Goal: Task Accomplishment & Management: Complete application form

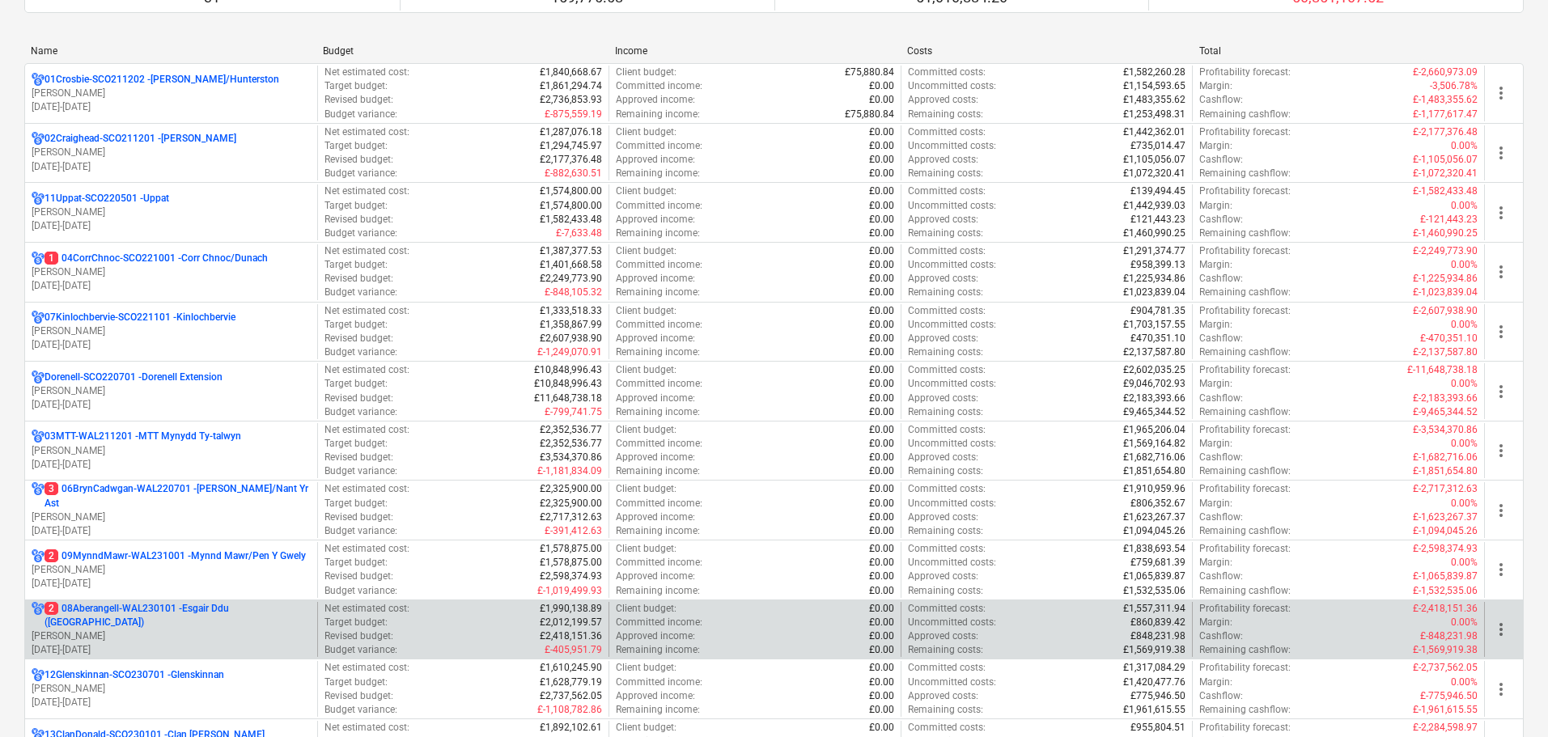
scroll to position [324, 0]
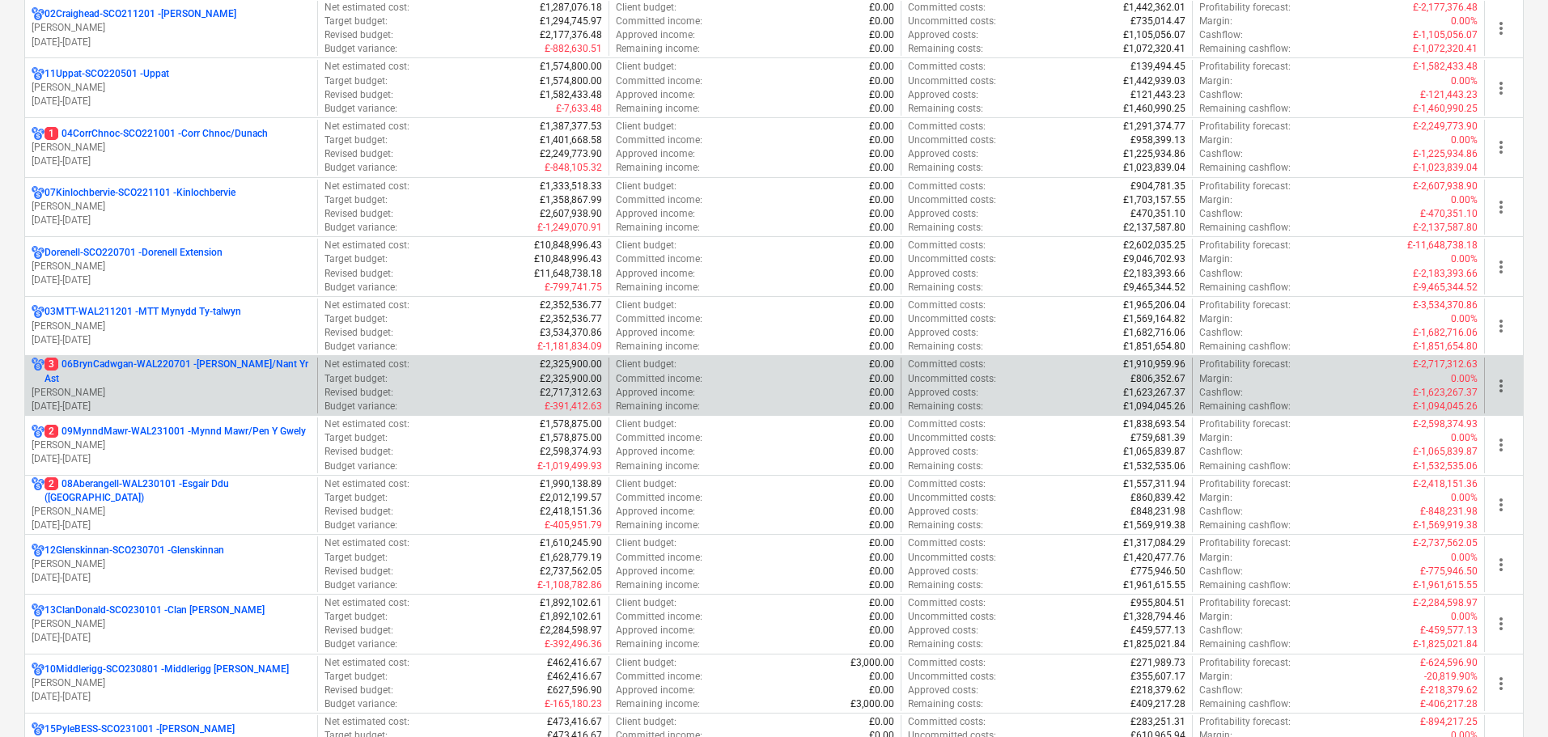
click at [110, 371] on p "3 06BrynCadwgan-WAL220701 - [PERSON_NAME]/Nant Yr Ast" at bounding box center [178, 372] width 266 height 28
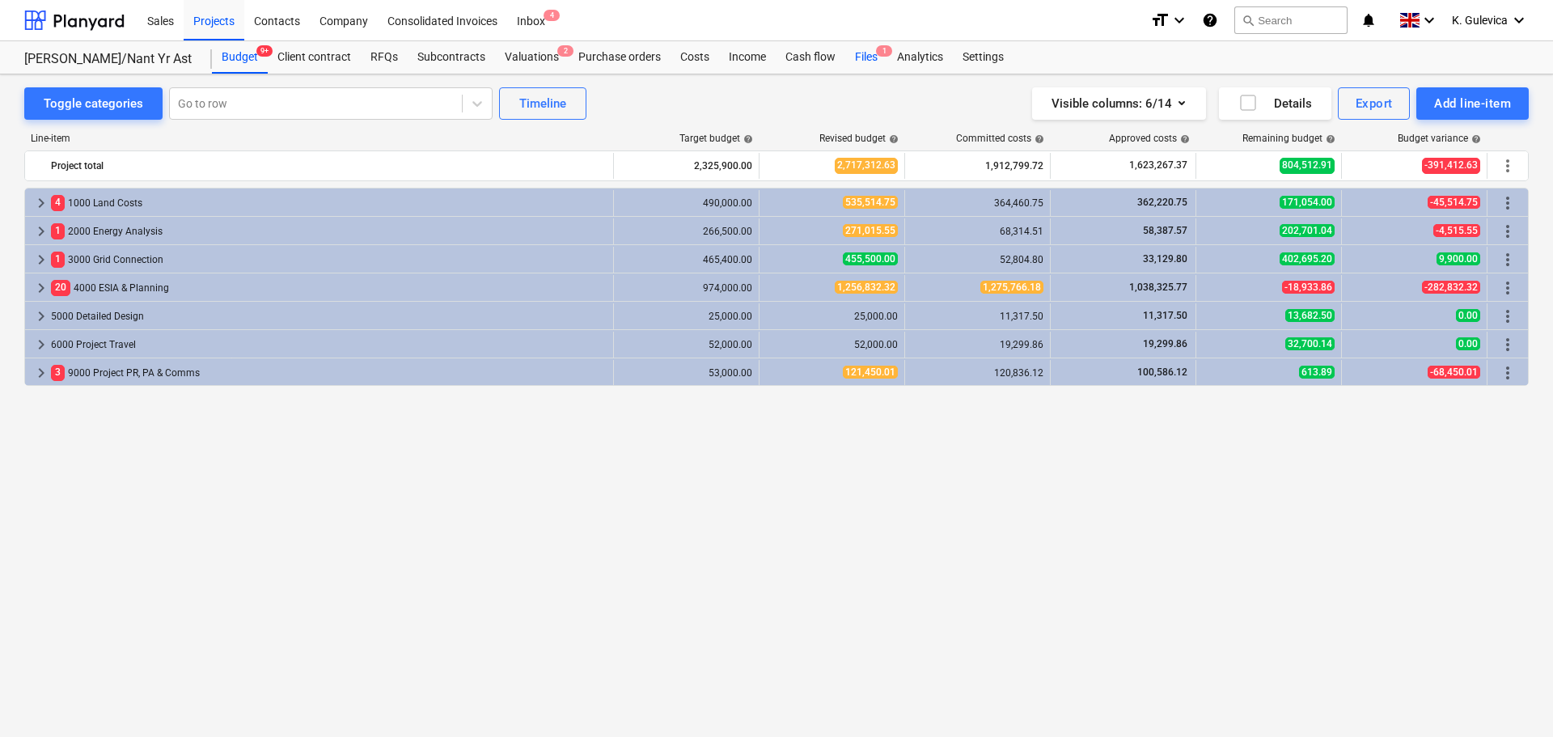
click at [872, 57] on div "Files 1" at bounding box center [867, 57] width 42 height 32
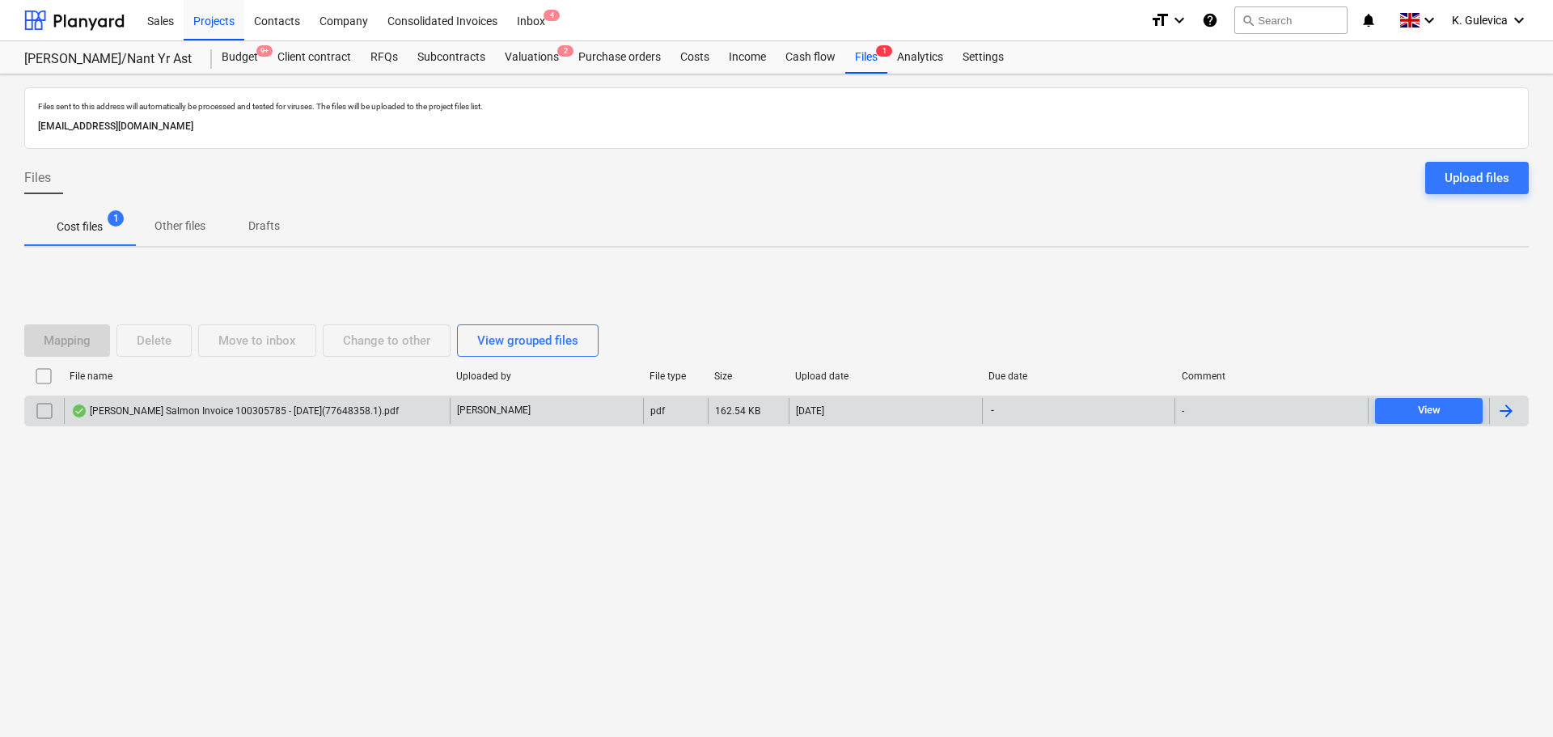
click at [350, 407] on div "[PERSON_NAME] Salmon Invoice 100305785 - [DATE](77648358.1).pdf" at bounding box center [235, 411] width 328 height 13
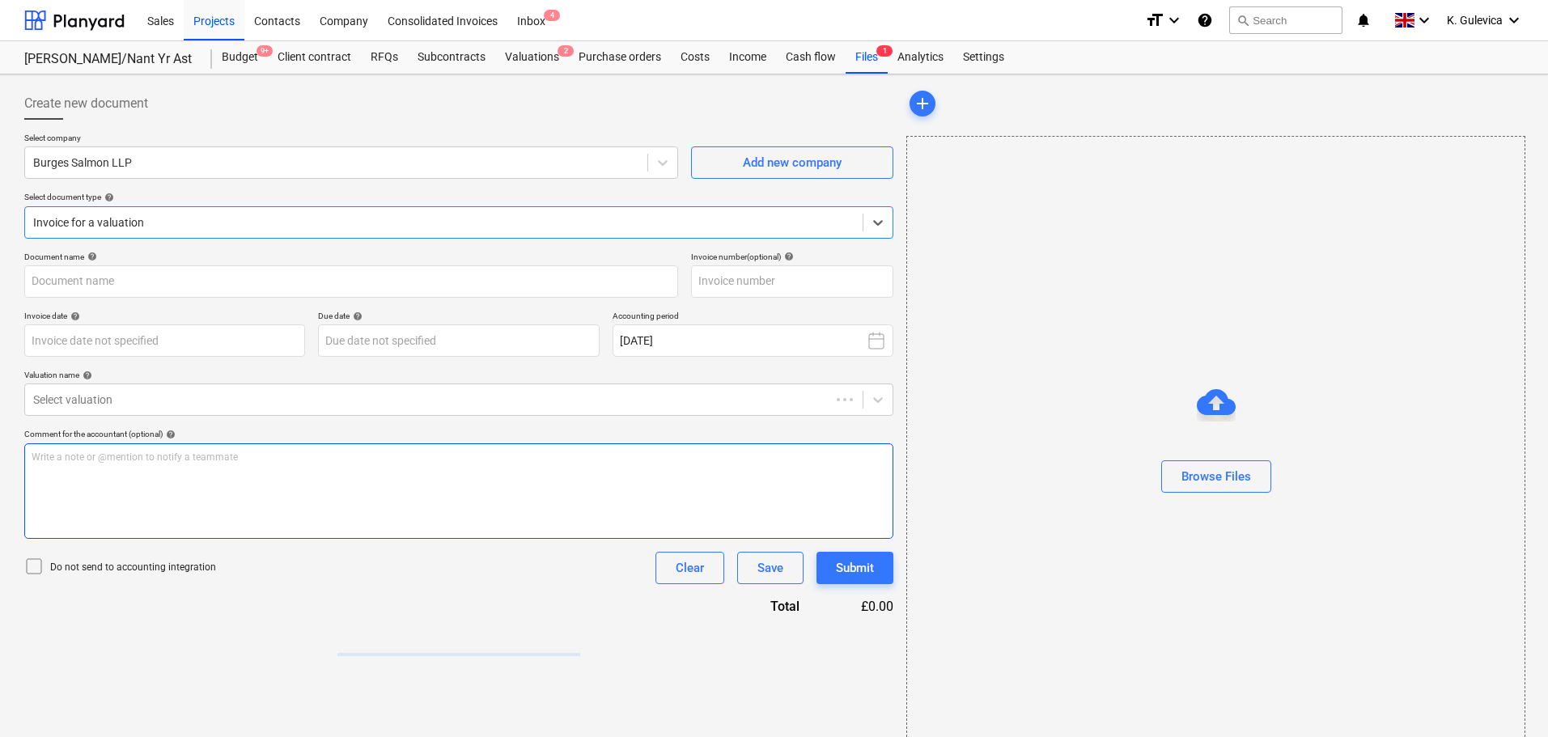
type input "100305785"
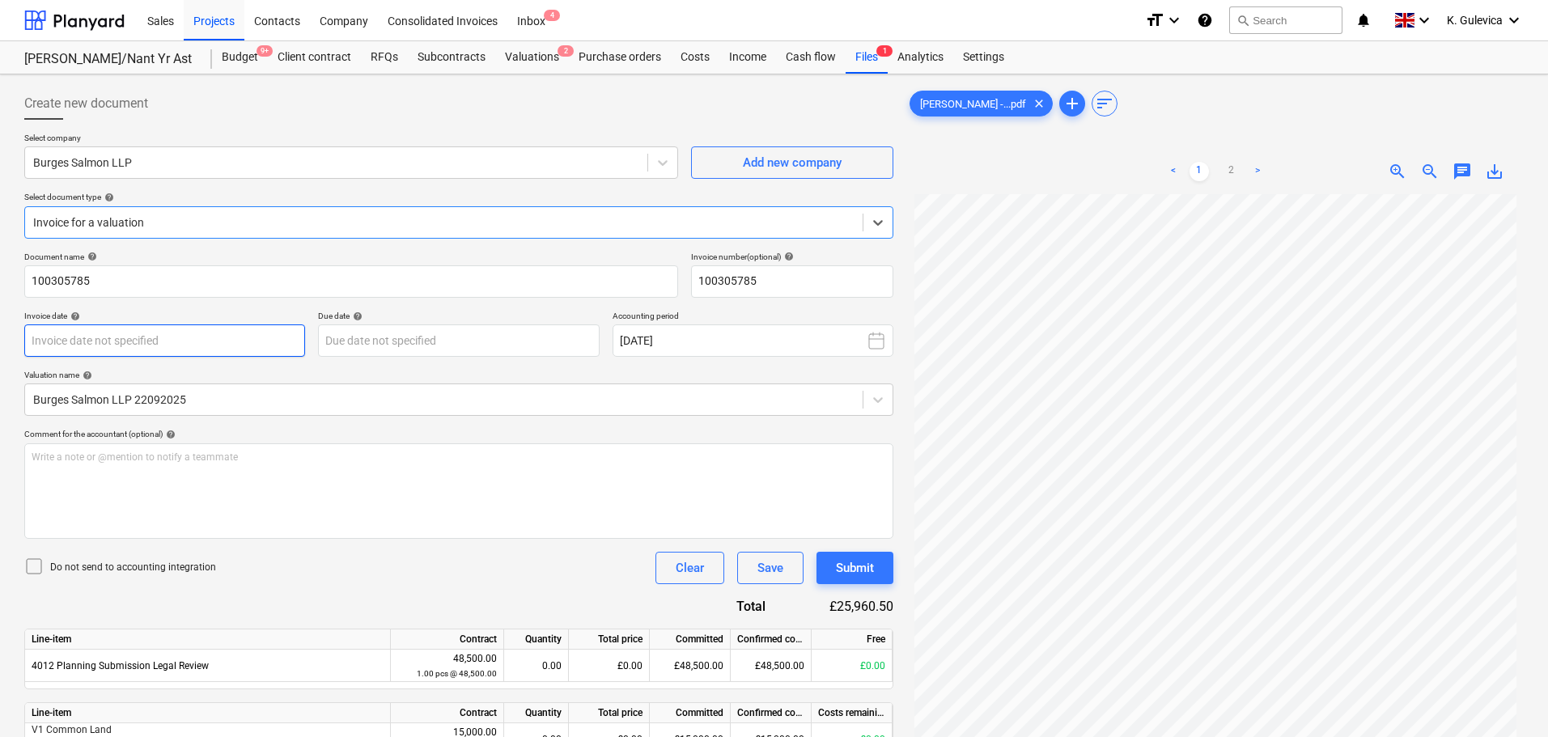
click at [152, 333] on body "Sales Projects Contacts Company Consolidated Invoices Inbox 4 format_size keybo…" at bounding box center [774, 368] width 1548 height 737
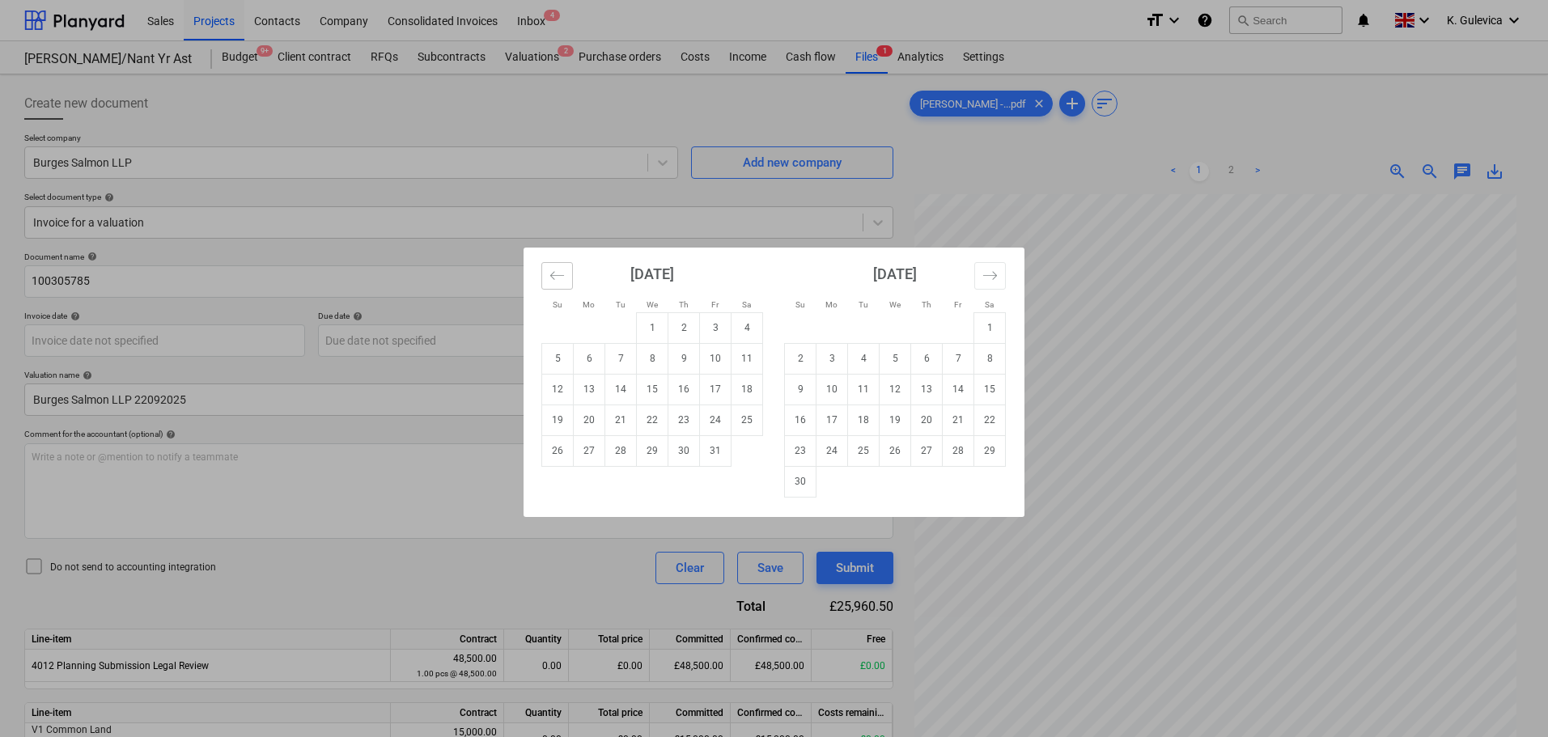
click at [566, 280] on button "Move backward to switch to the previous month." at bounding box center [557, 276] width 32 height 28
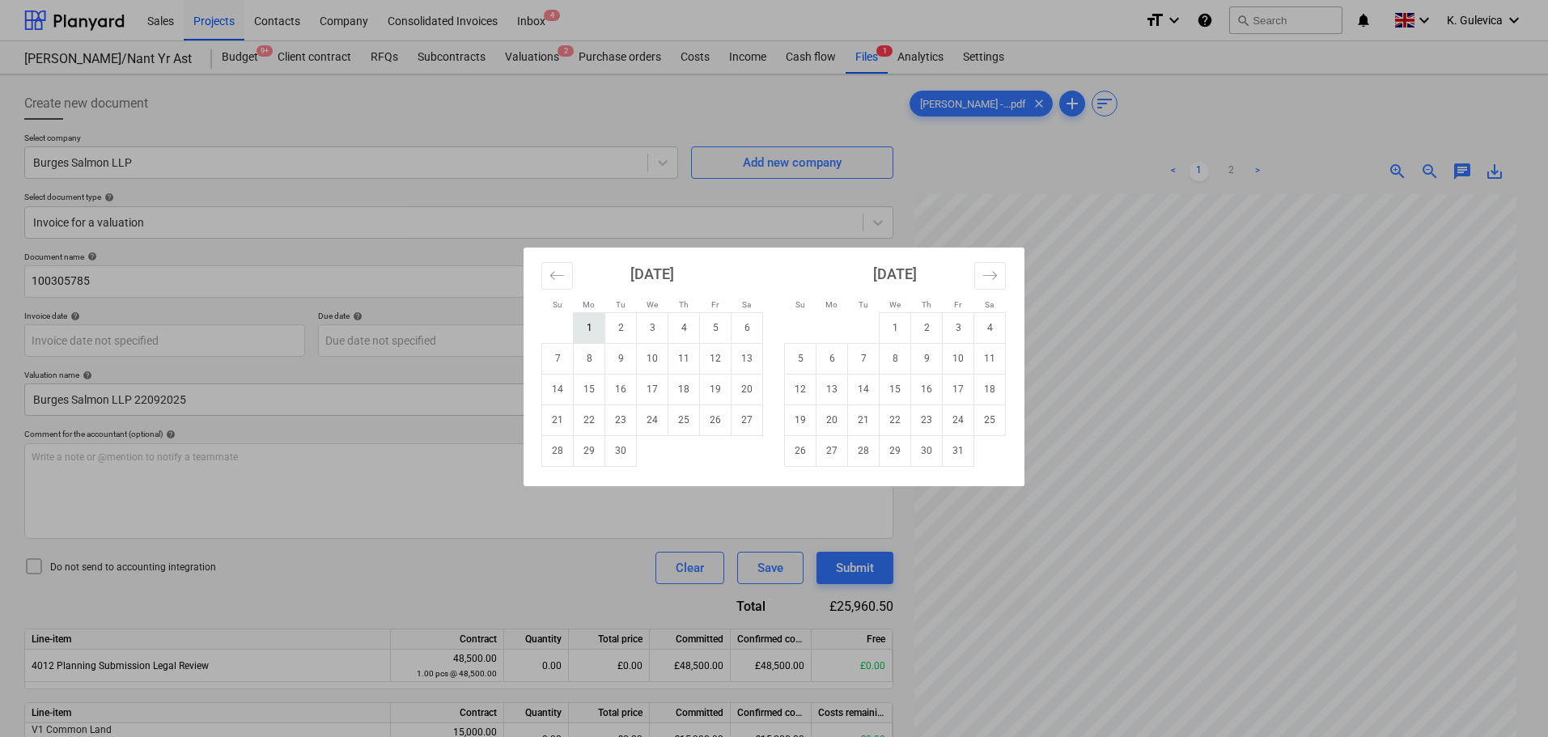
click at [584, 328] on td "1" at bounding box center [590, 327] width 32 height 31
type input "[DATE]"
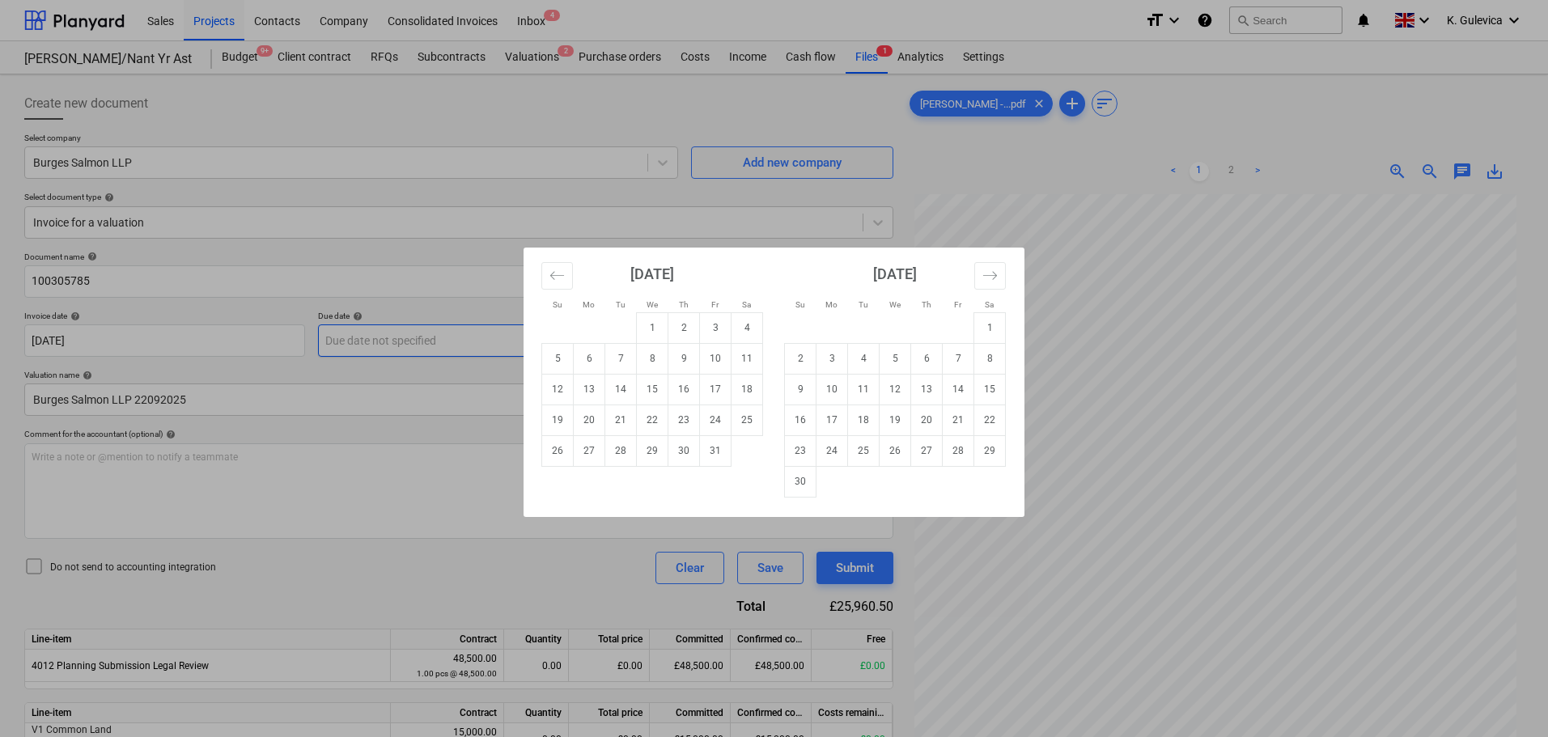
click at [367, 337] on body "Sales Projects Contacts Company Consolidated Invoices Inbox 4 format_size keybo…" at bounding box center [774, 368] width 1548 height 737
click at [563, 276] on icon "Move backward to switch to the previous month." at bounding box center [556, 275] width 15 height 15
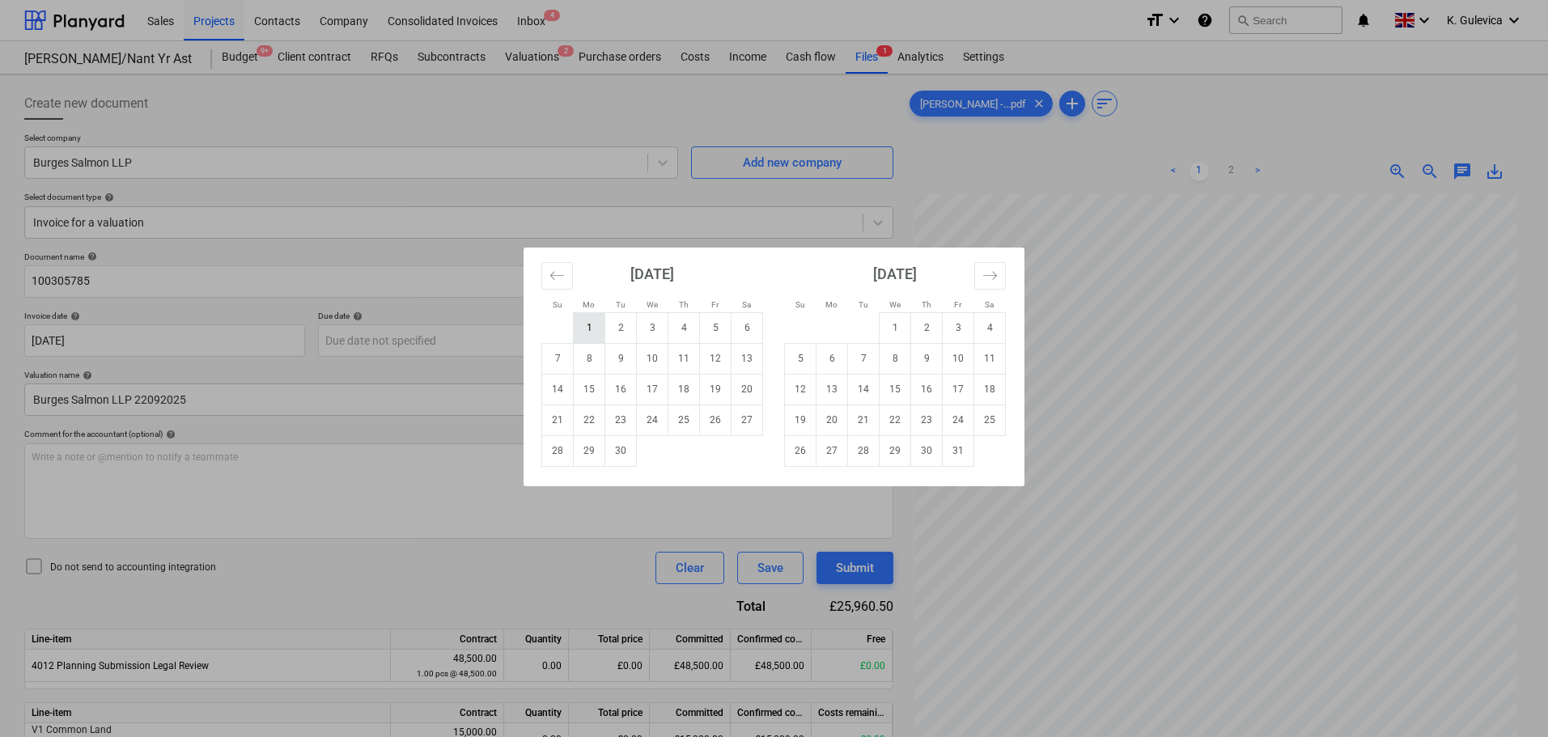
click at [587, 332] on td "1" at bounding box center [590, 327] width 32 height 31
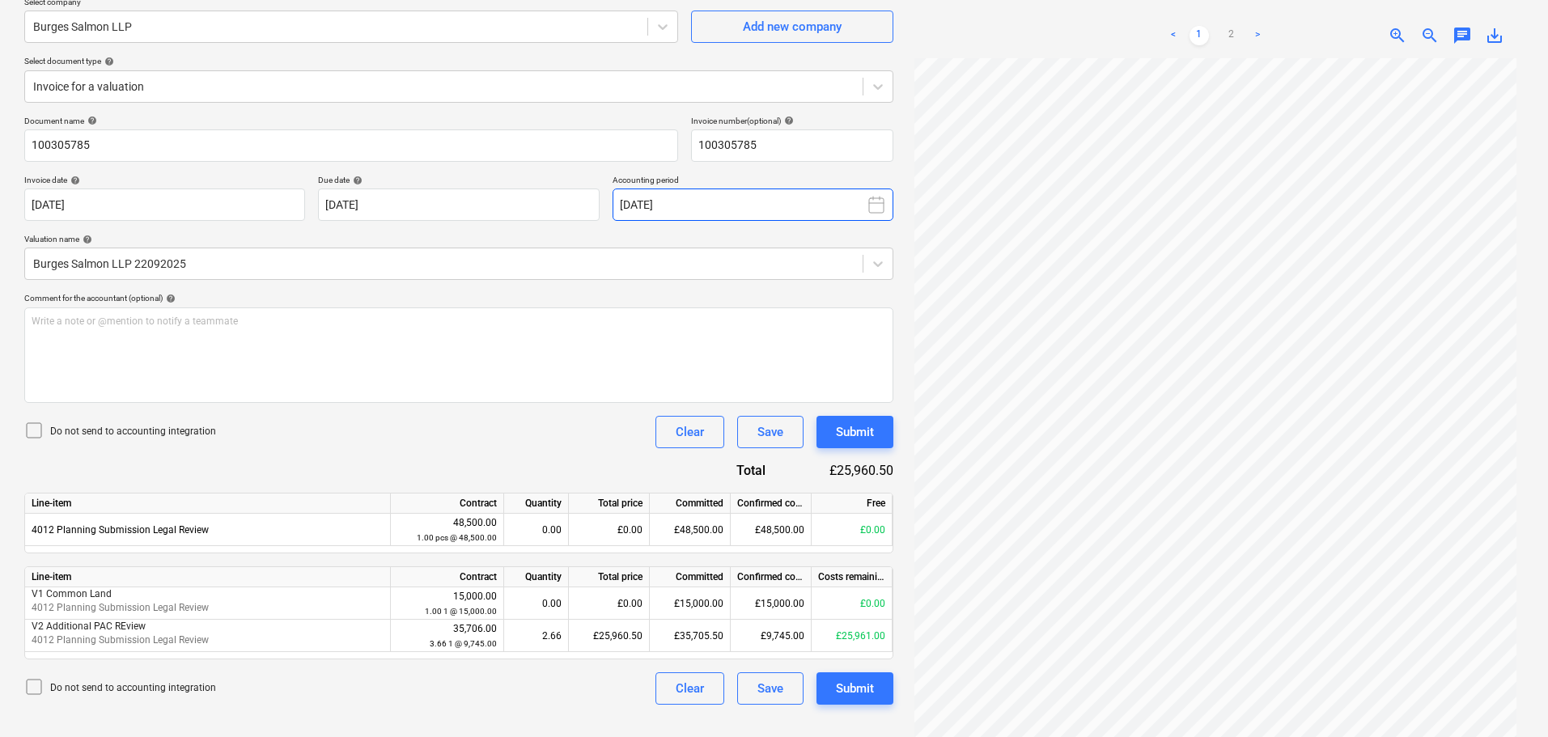
scroll to position [162, 0]
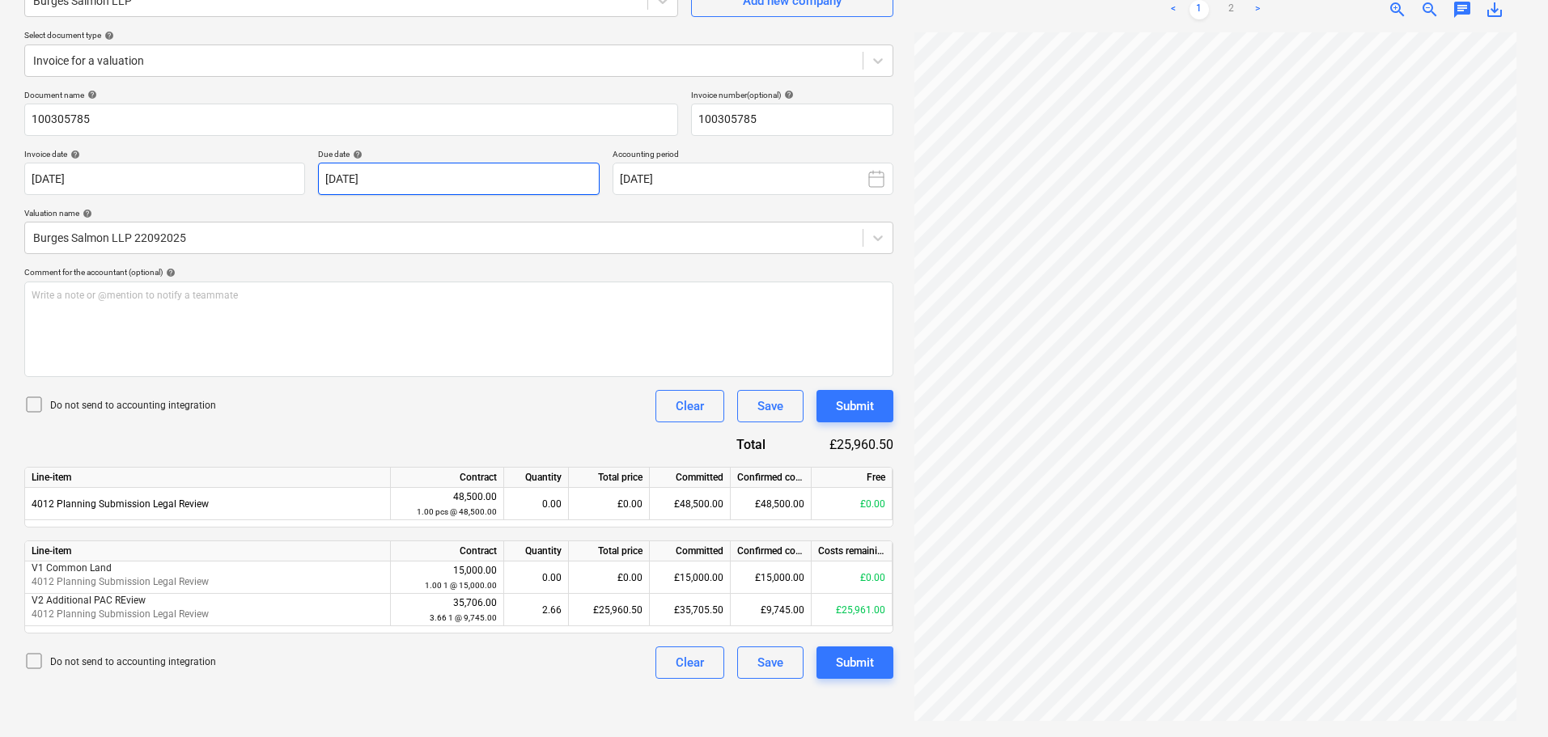
click at [447, 178] on body "Sales Projects Contacts Company Consolidated Invoices Inbox 4 format_size keybo…" at bounding box center [774, 206] width 1548 height 737
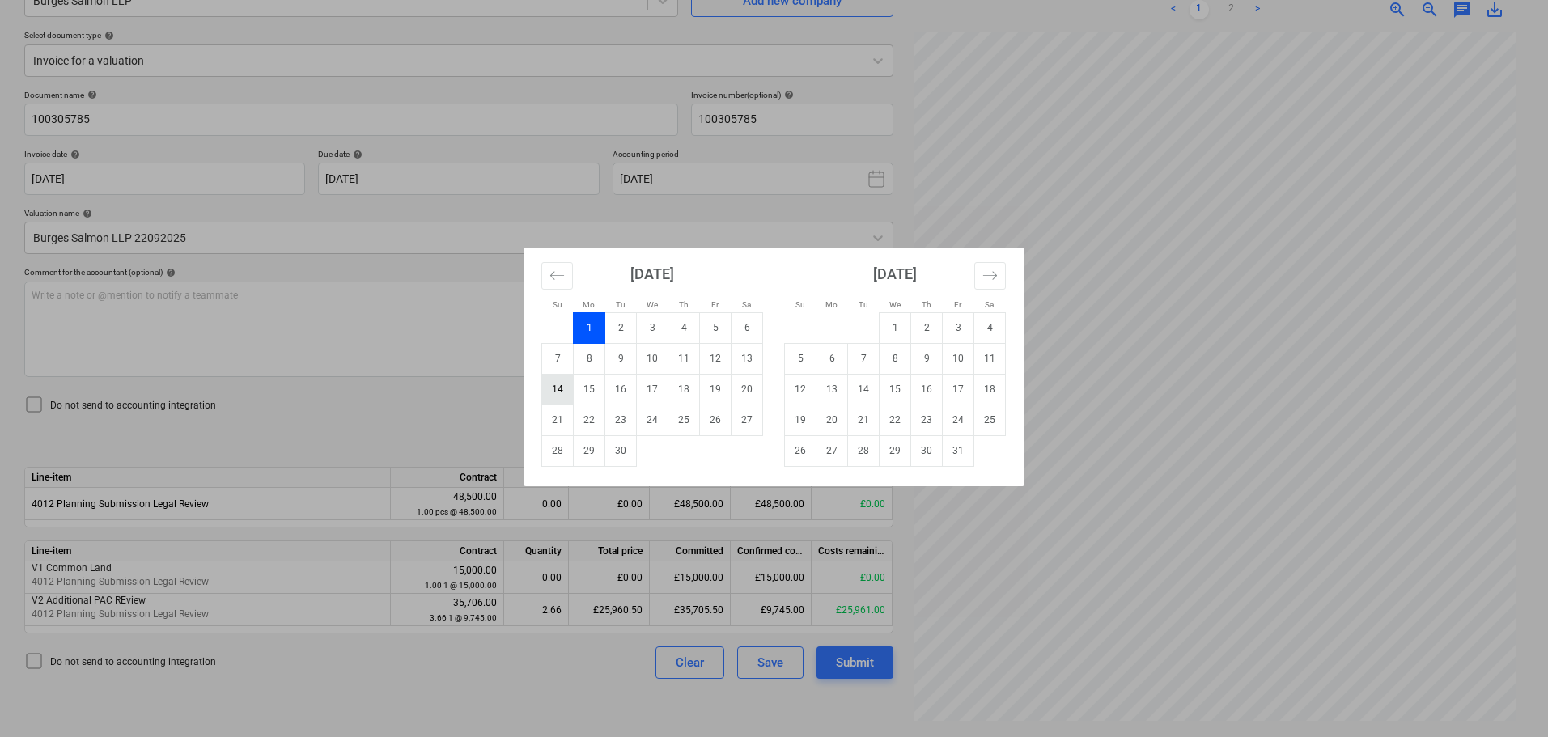
click at [565, 399] on td "14" at bounding box center [558, 389] width 32 height 31
type input "[DATE]"
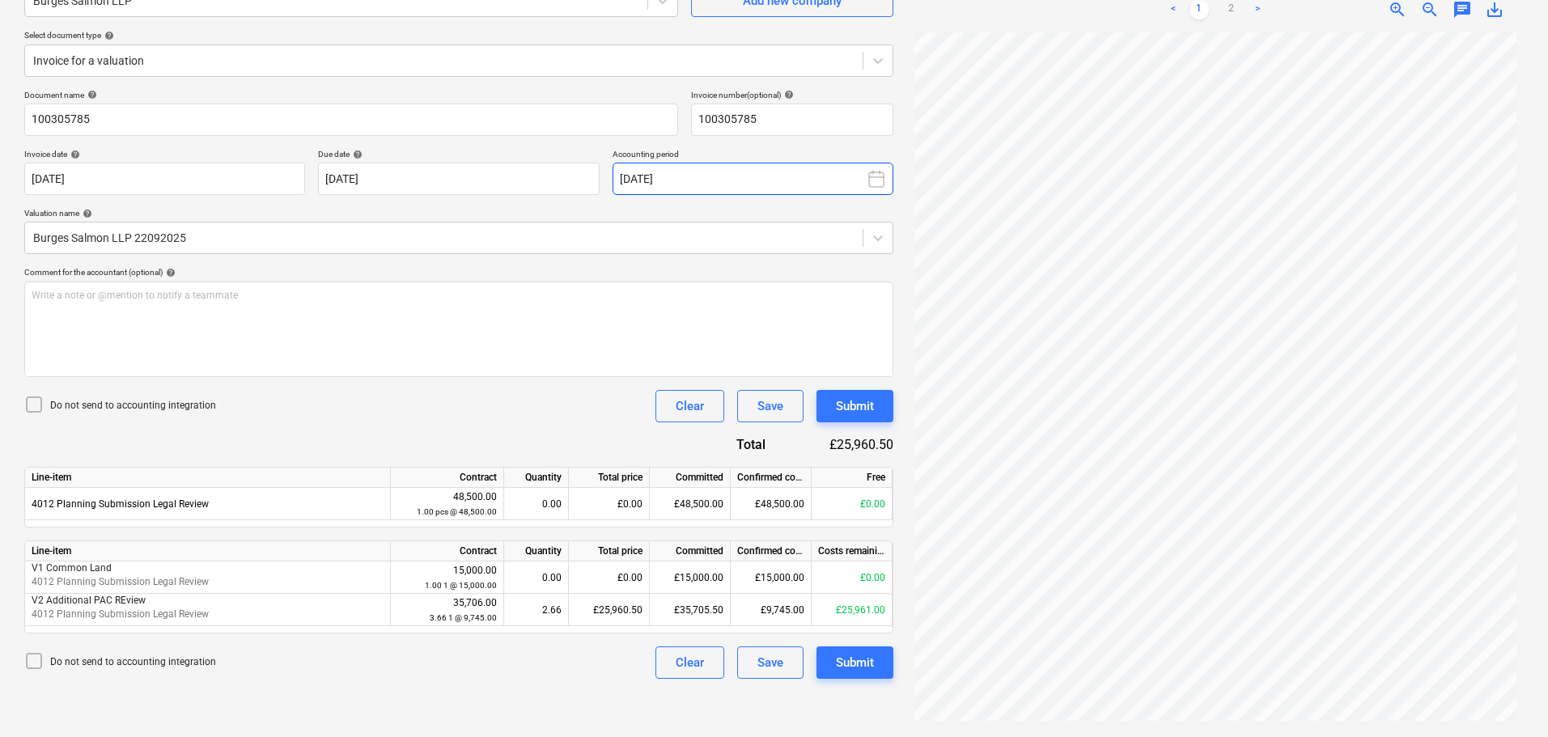
click at [844, 167] on button "[DATE]" at bounding box center [752, 179] width 281 height 32
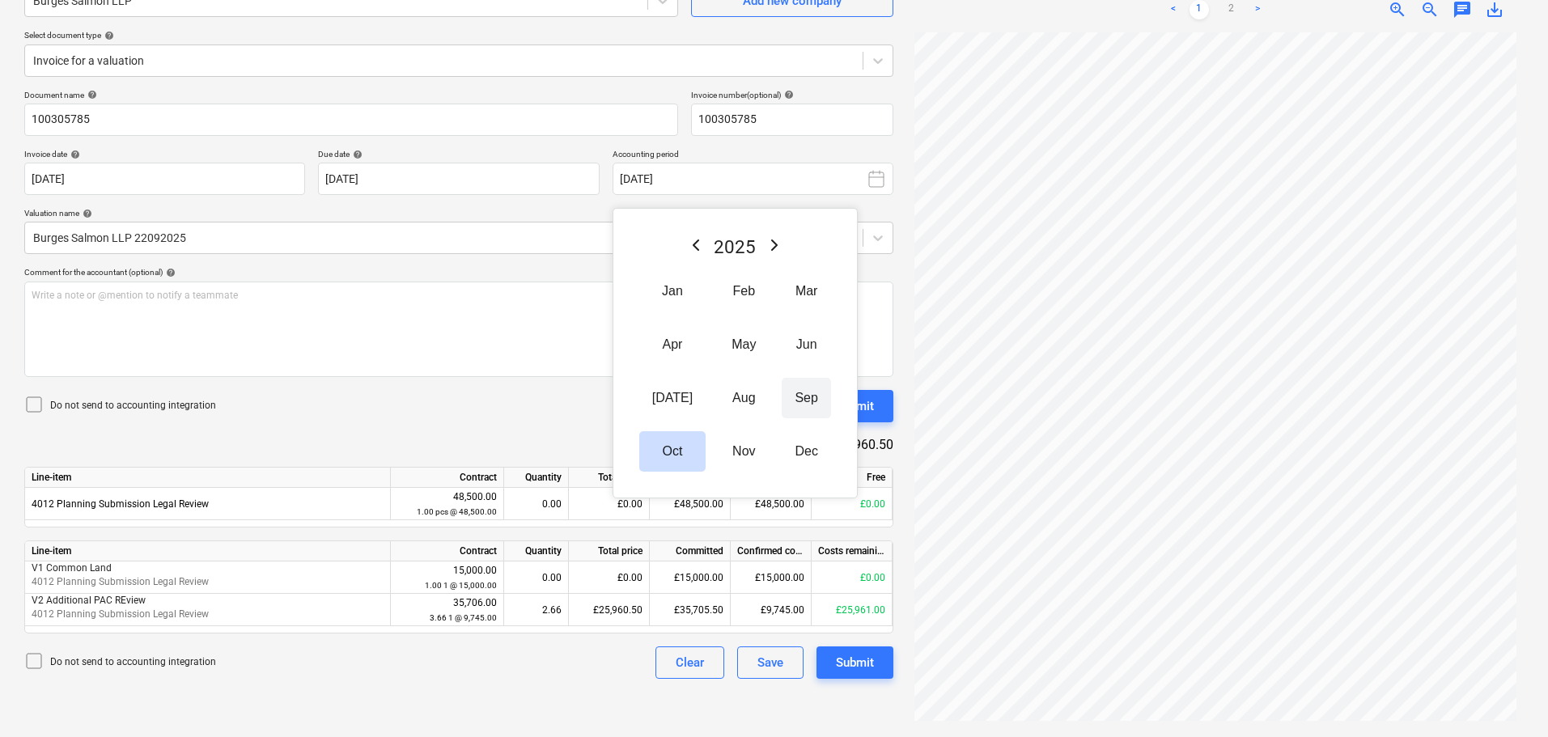
click at [782, 405] on button "Sep" at bounding box center [806, 398] width 49 height 40
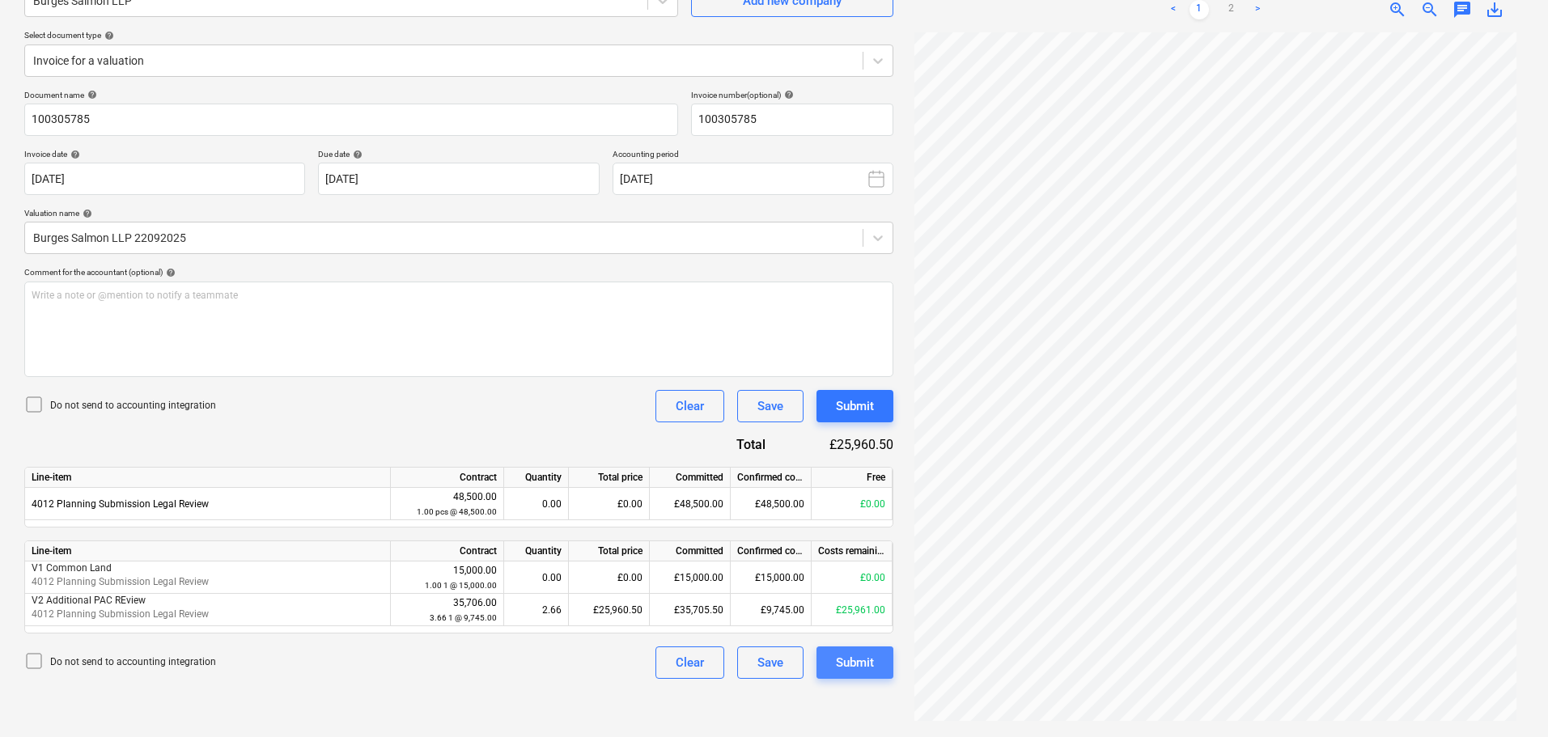
click at [851, 658] on div "Submit" at bounding box center [855, 662] width 38 height 21
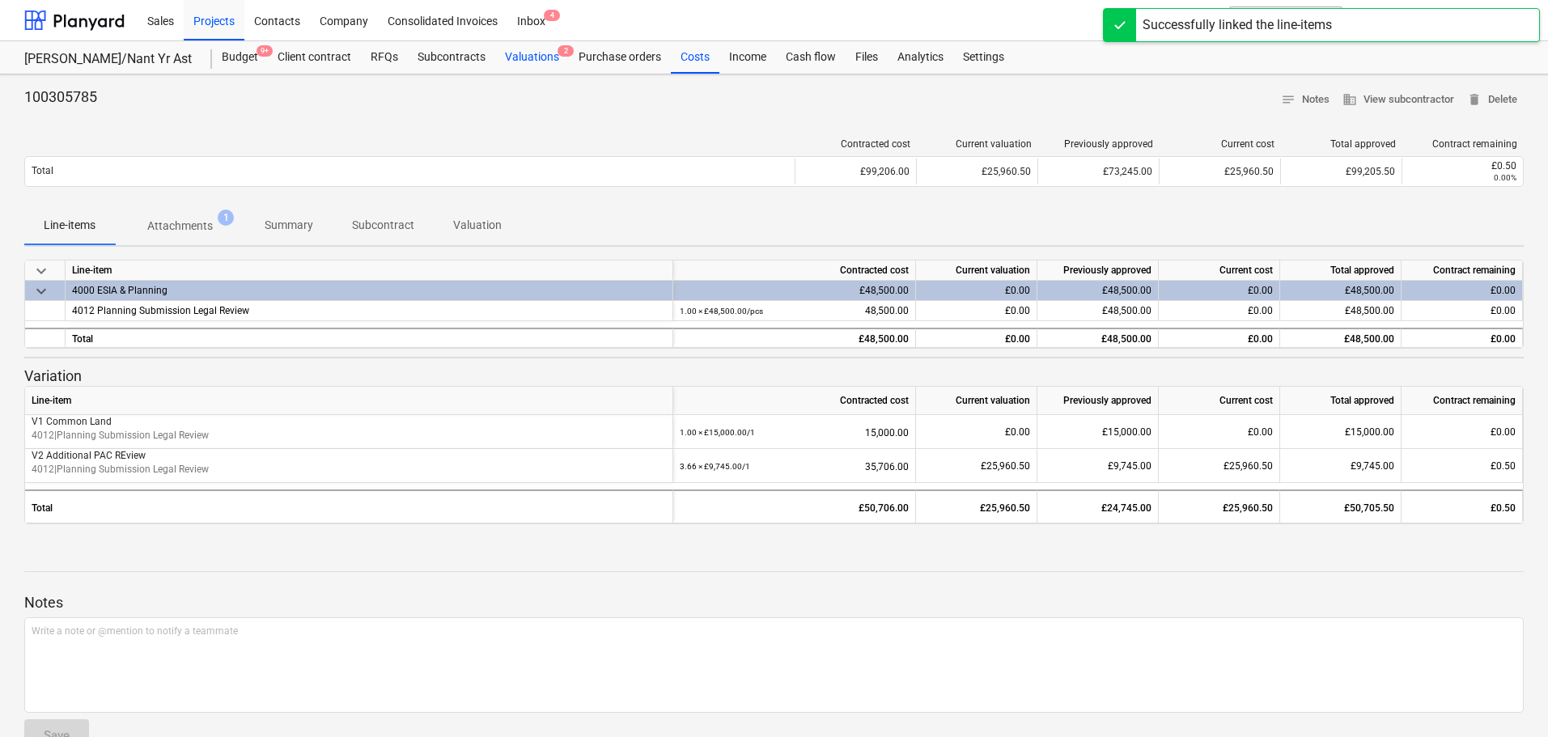
click at [527, 47] on div "Valuations 2" at bounding box center [532, 57] width 74 height 32
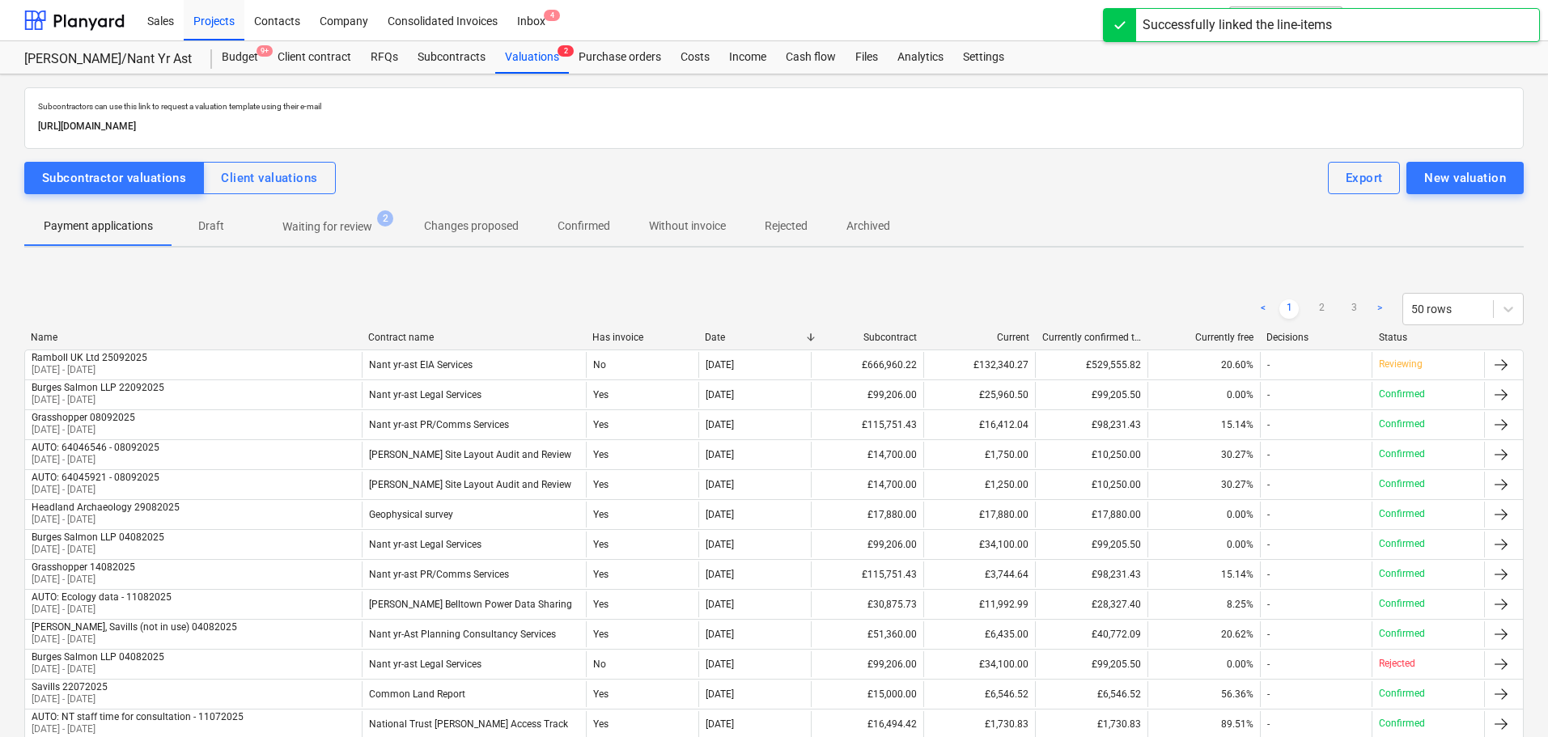
click at [665, 224] on p "Without invoice" at bounding box center [687, 226] width 77 height 17
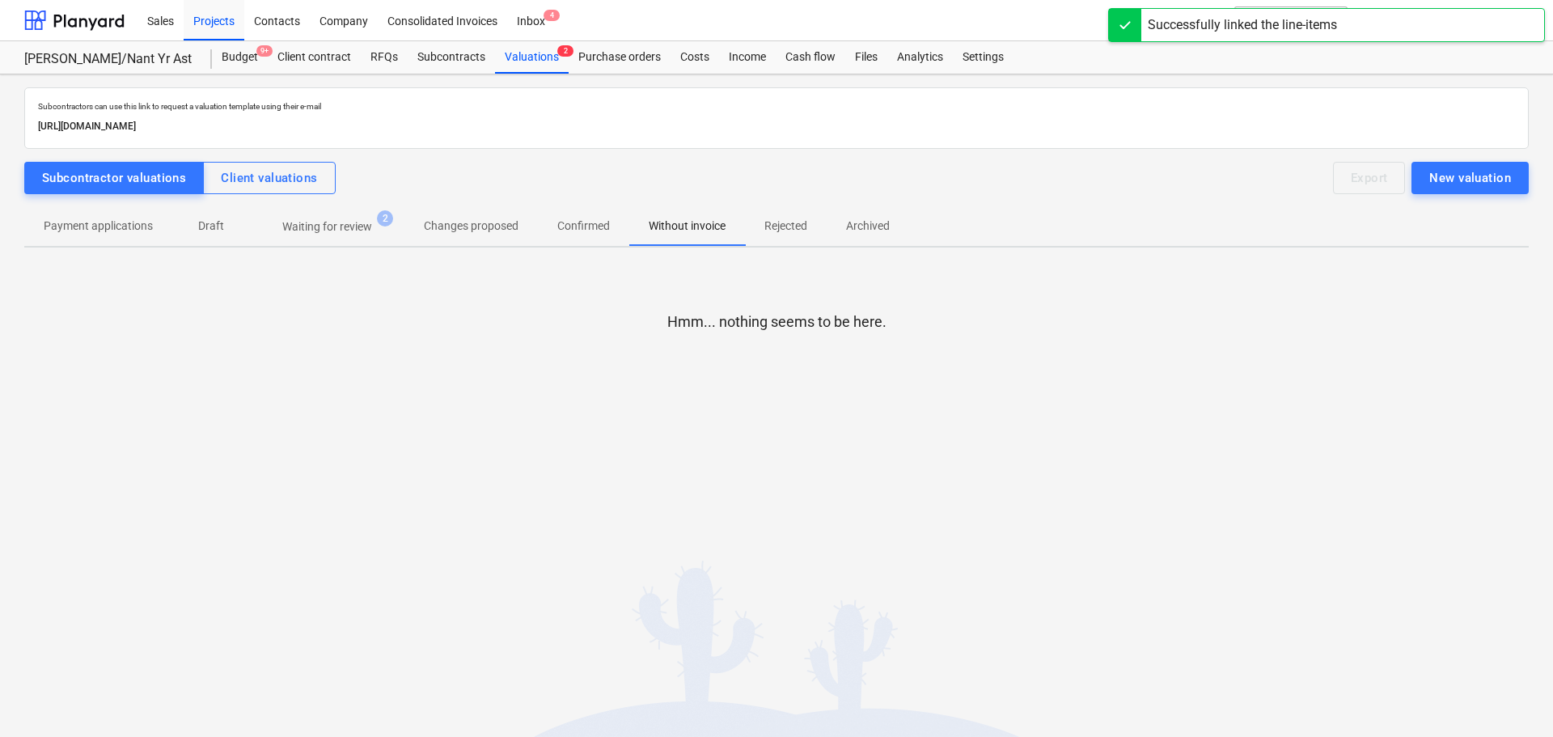
click at [336, 222] on p "Waiting for review" at bounding box center [327, 226] width 90 height 17
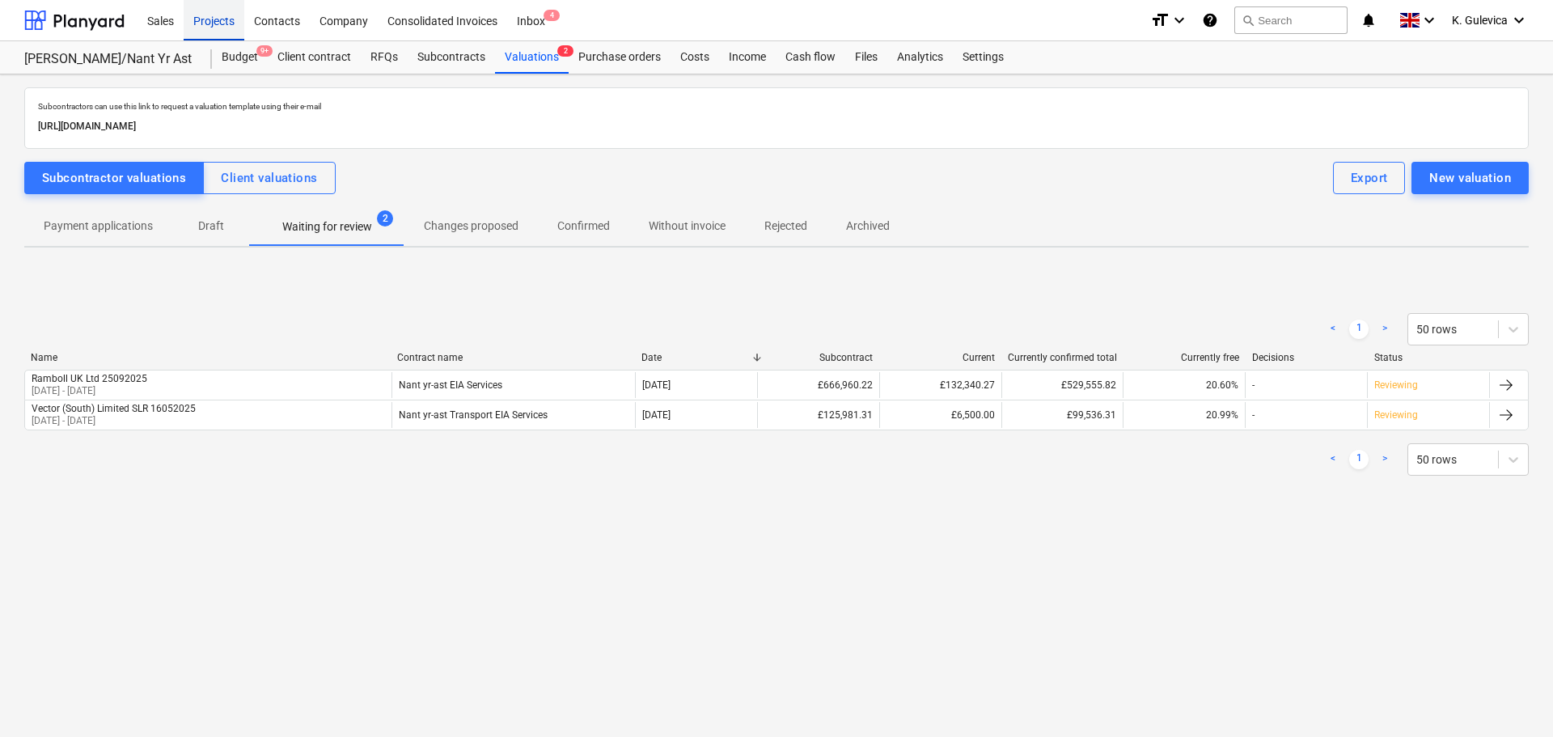
click at [227, 16] on div "Projects" at bounding box center [214, 19] width 61 height 41
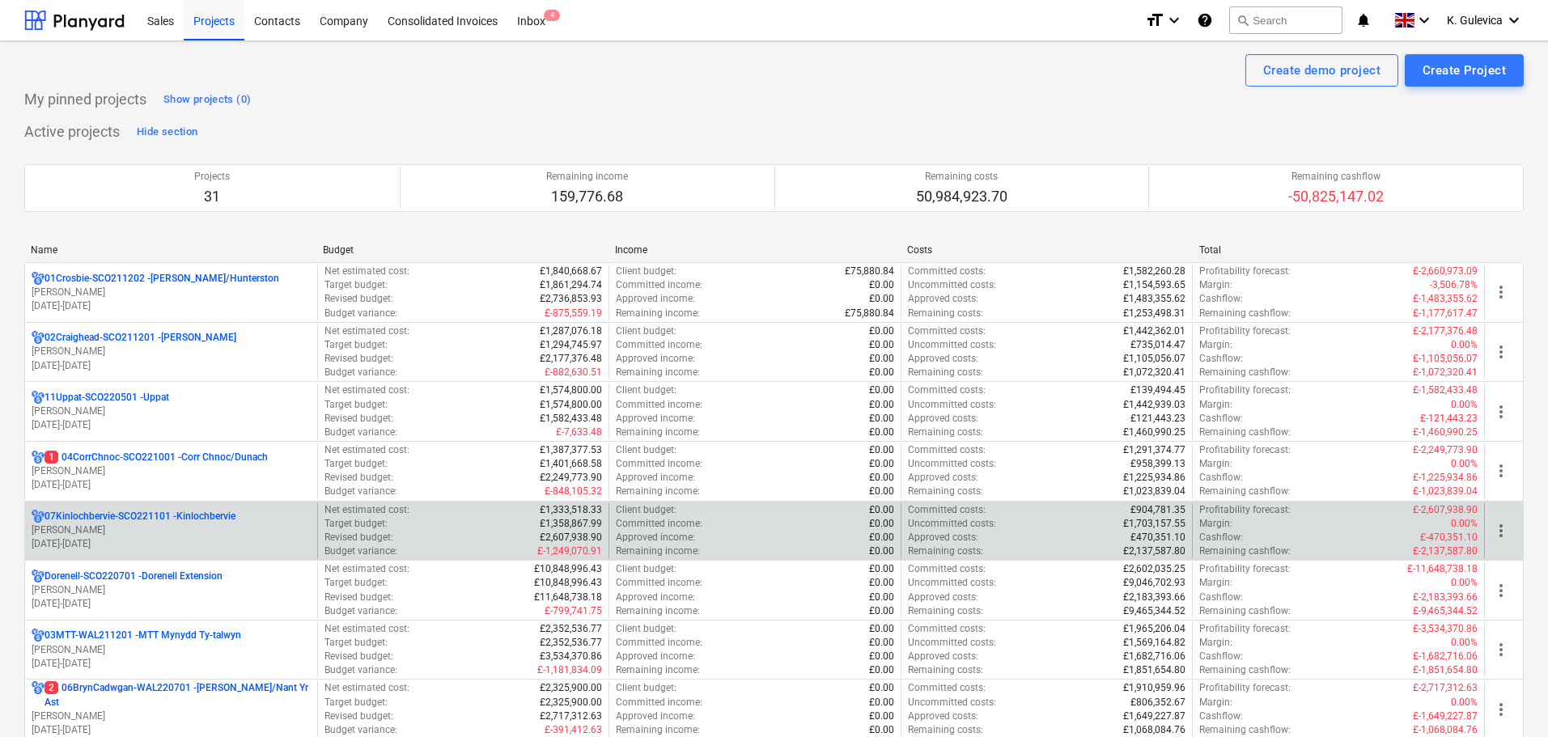
scroll to position [324, 0]
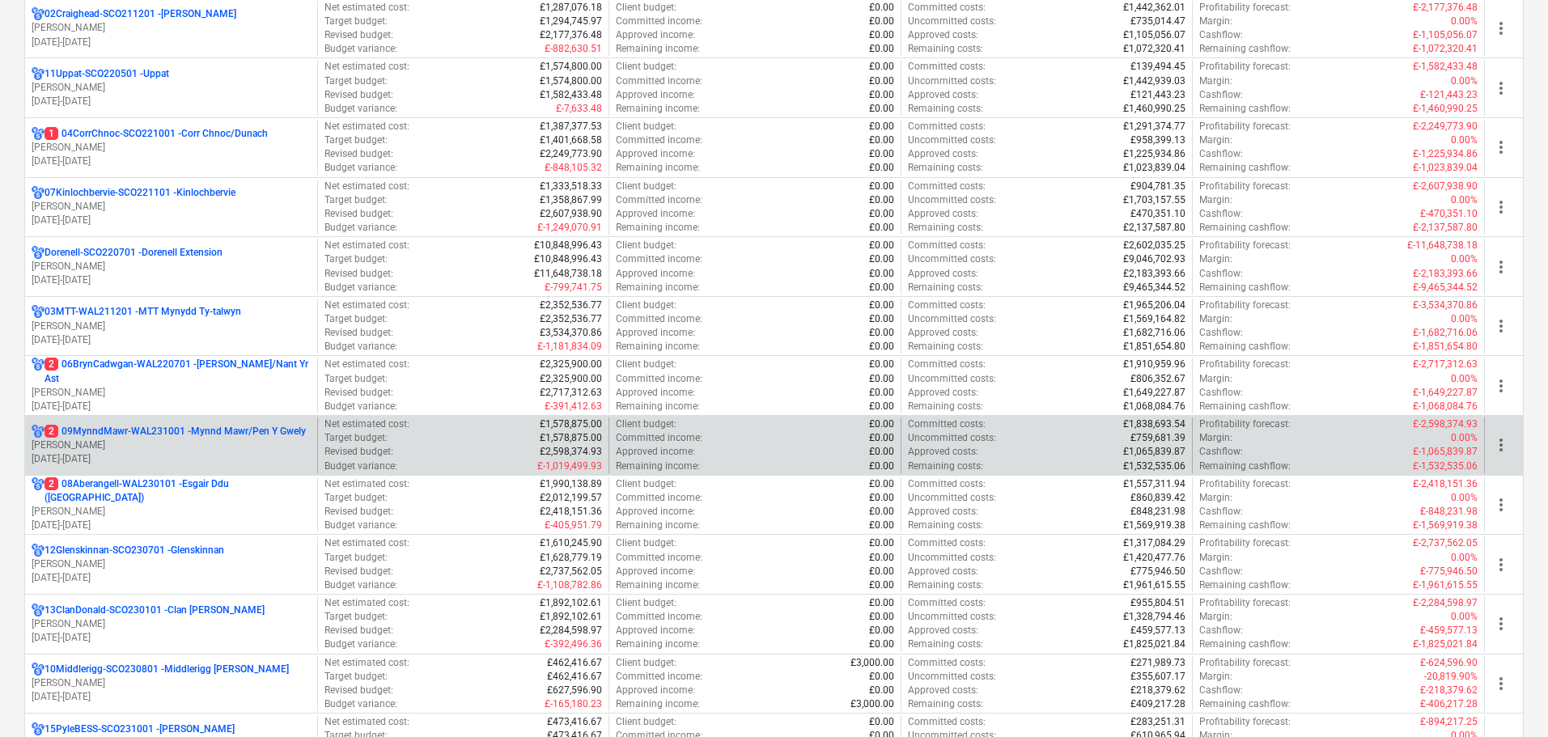
click at [227, 446] on p "[PERSON_NAME]" at bounding box center [171, 446] width 279 height 14
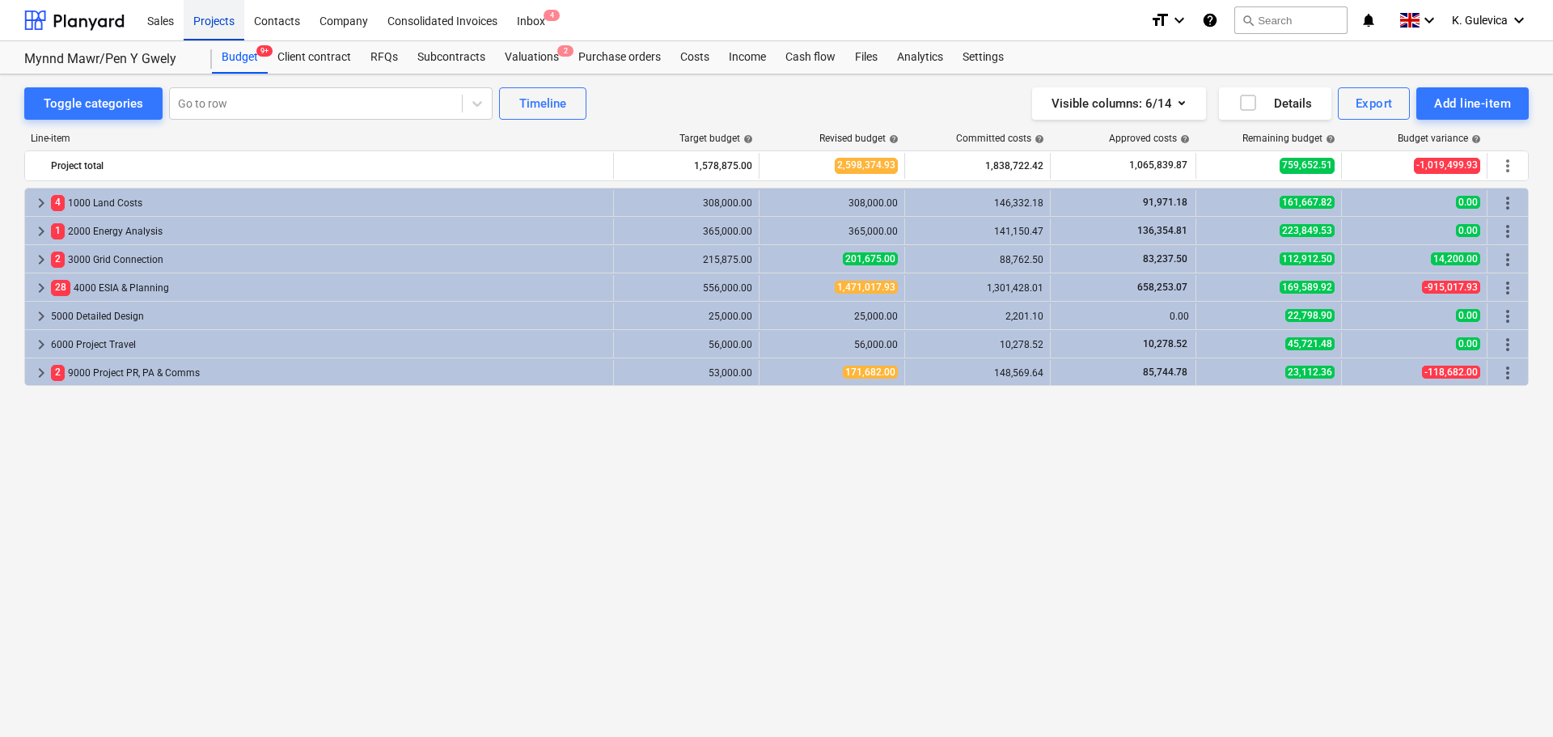
click at [204, 22] on div "Projects" at bounding box center [214, 19] width 61 height 41
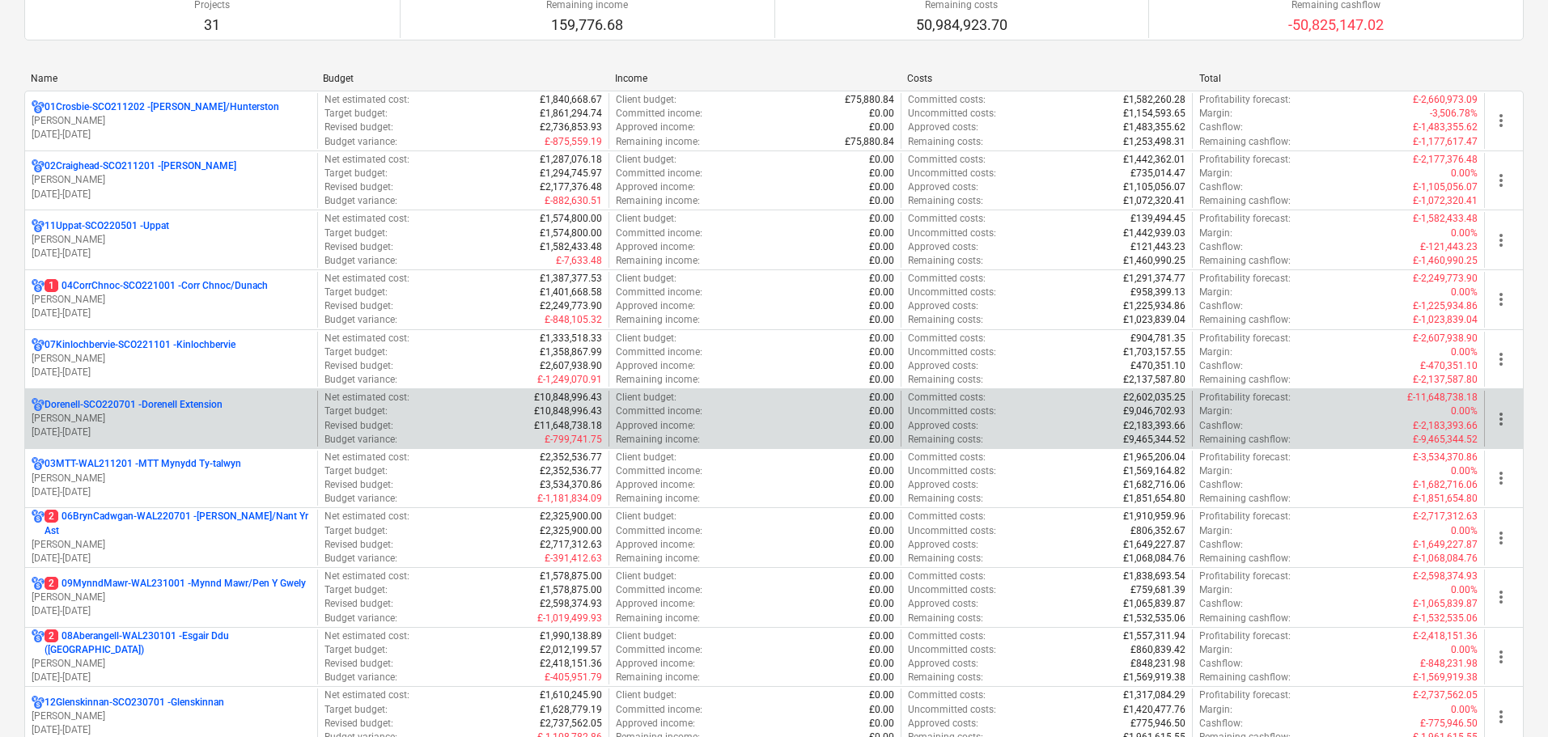
scroll to position [485, 0]
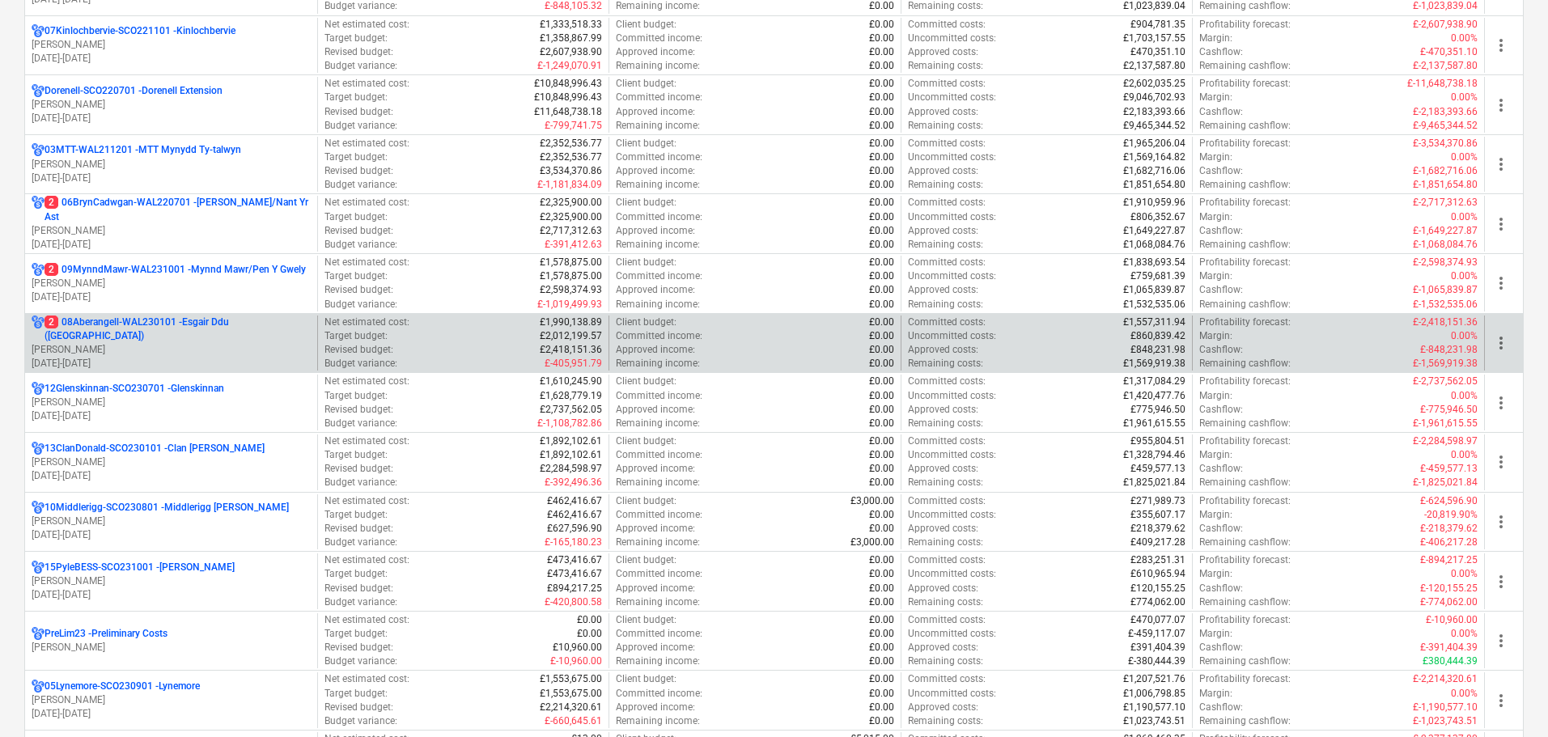
click at [170, 362] on p "[DATE] - [DATE]" at bounding box center [171, 364] width 279 height 14
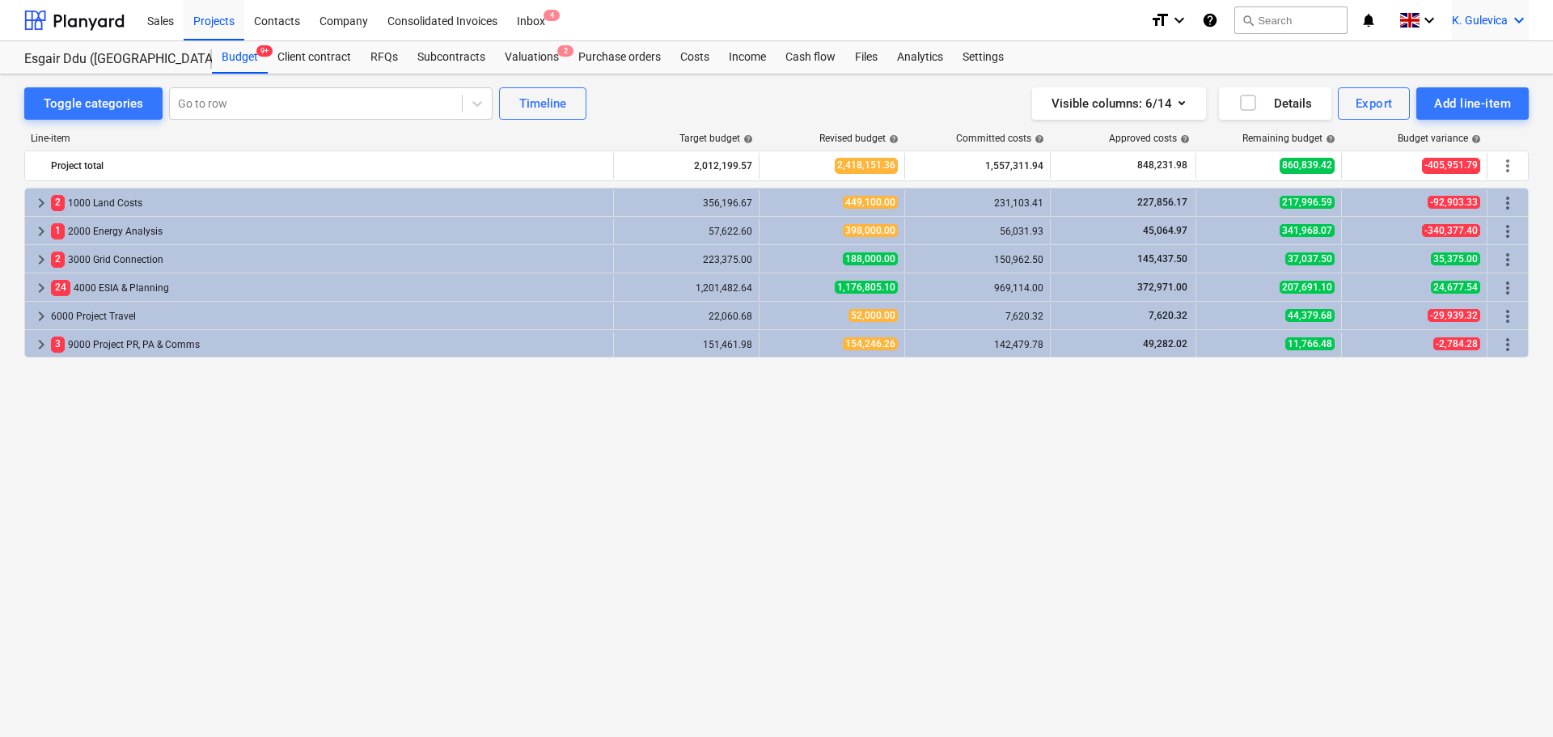
click at [1505, 8] on div "K. Gulevica keyboard_arrow_down" at bounding box center [1490, 20] width 77 height 40
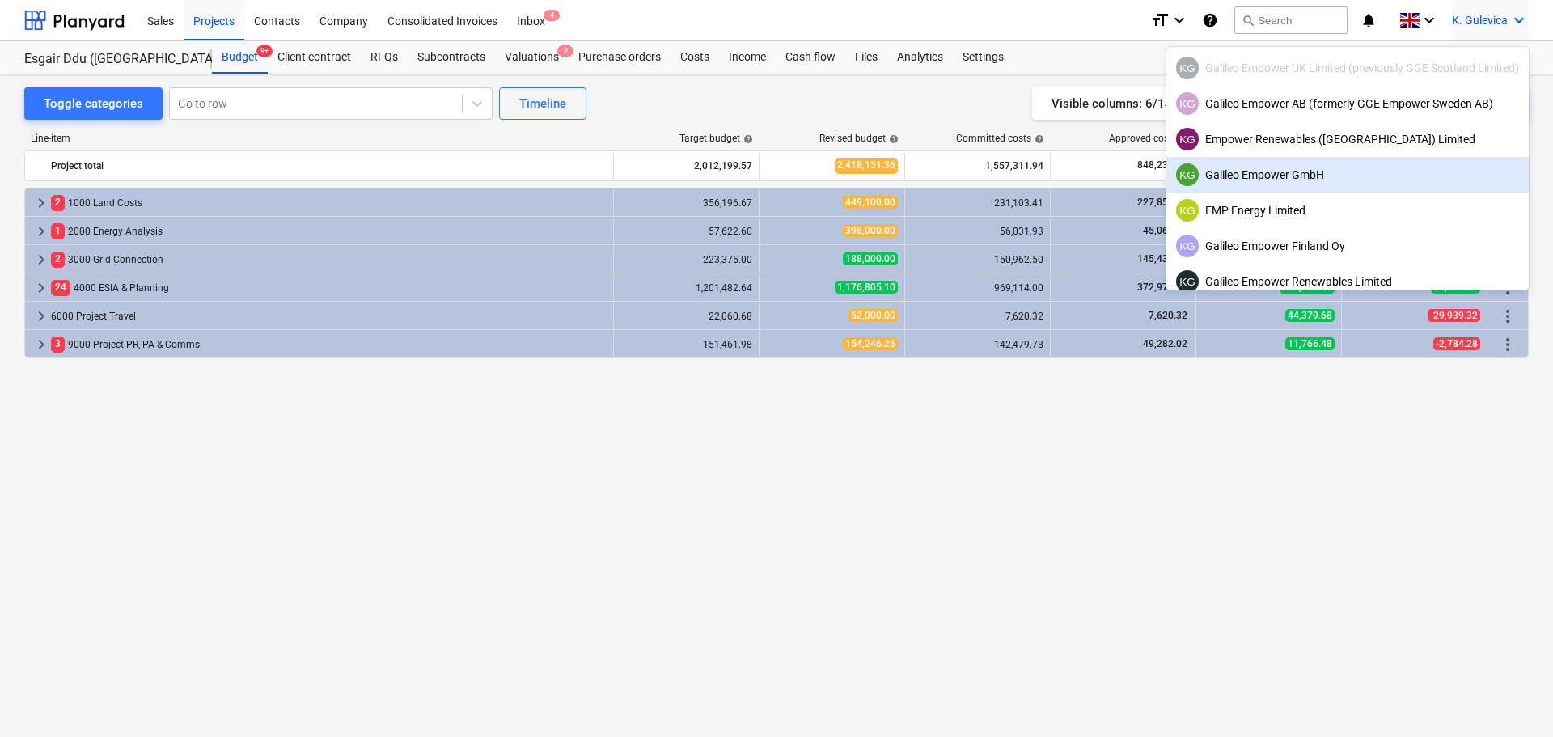
click at [1299, 165] on div "KG Galileo Empower GmbH" at bounding box center [1347, 174] width 343 height 23
